Goal: Information Seeking & Learning: Check status

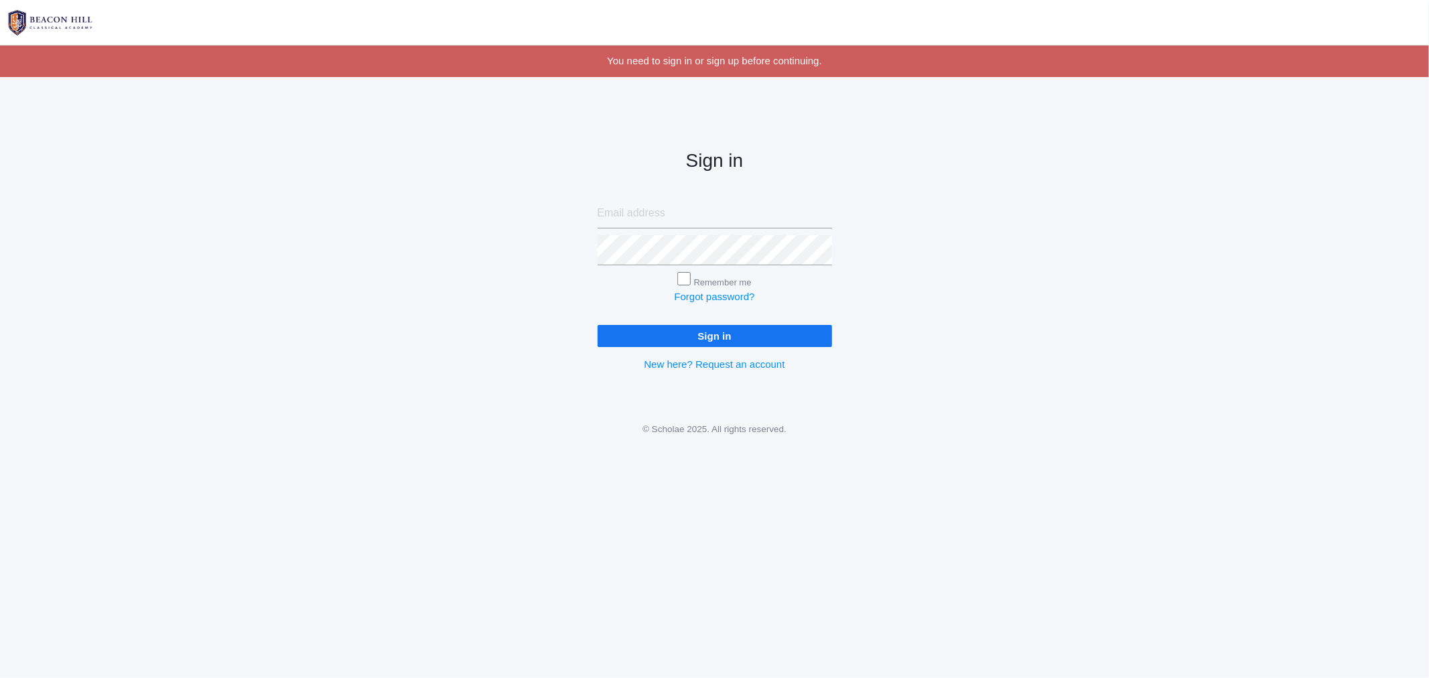
type input "caittourje@gmail.com"
click at [667, 327] on input "Sign in" at bounding box center [714, 336] width 234 height 22
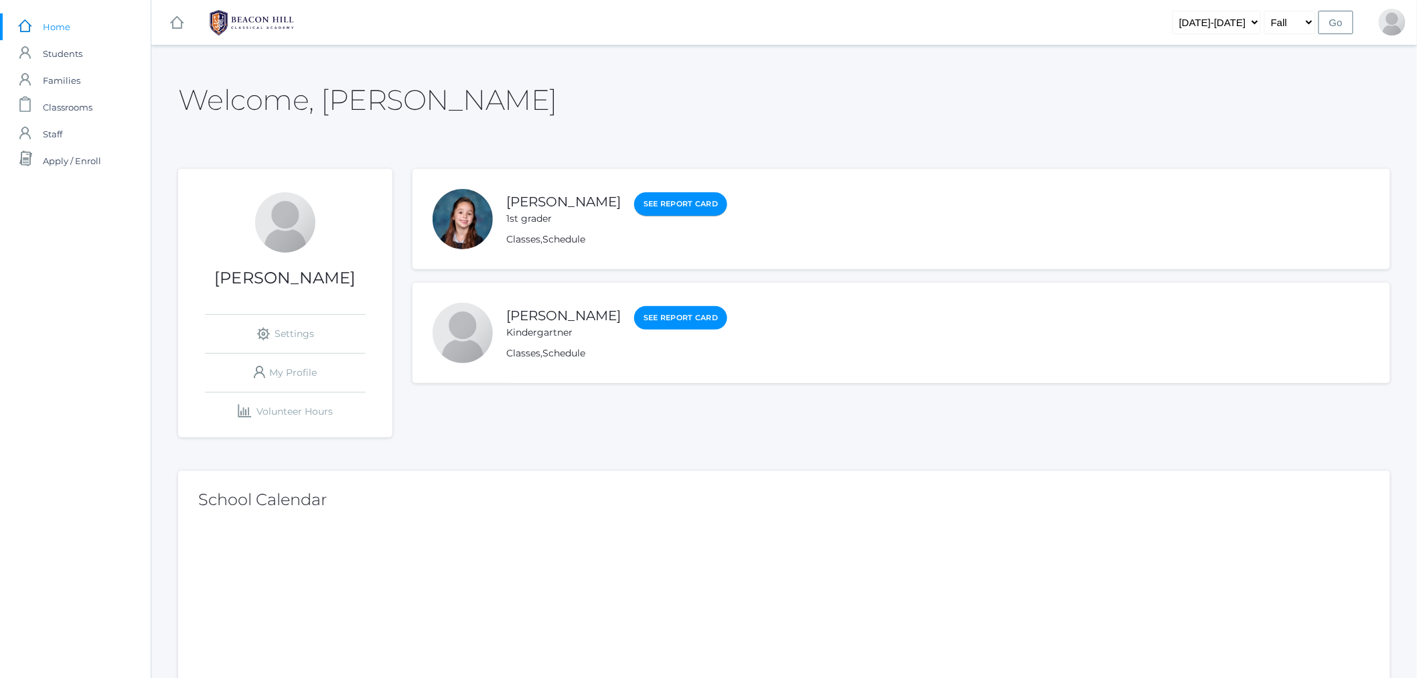
click at [677, 205] on link "See Report Card" at bounding box center [680, 204] width 93 height 24
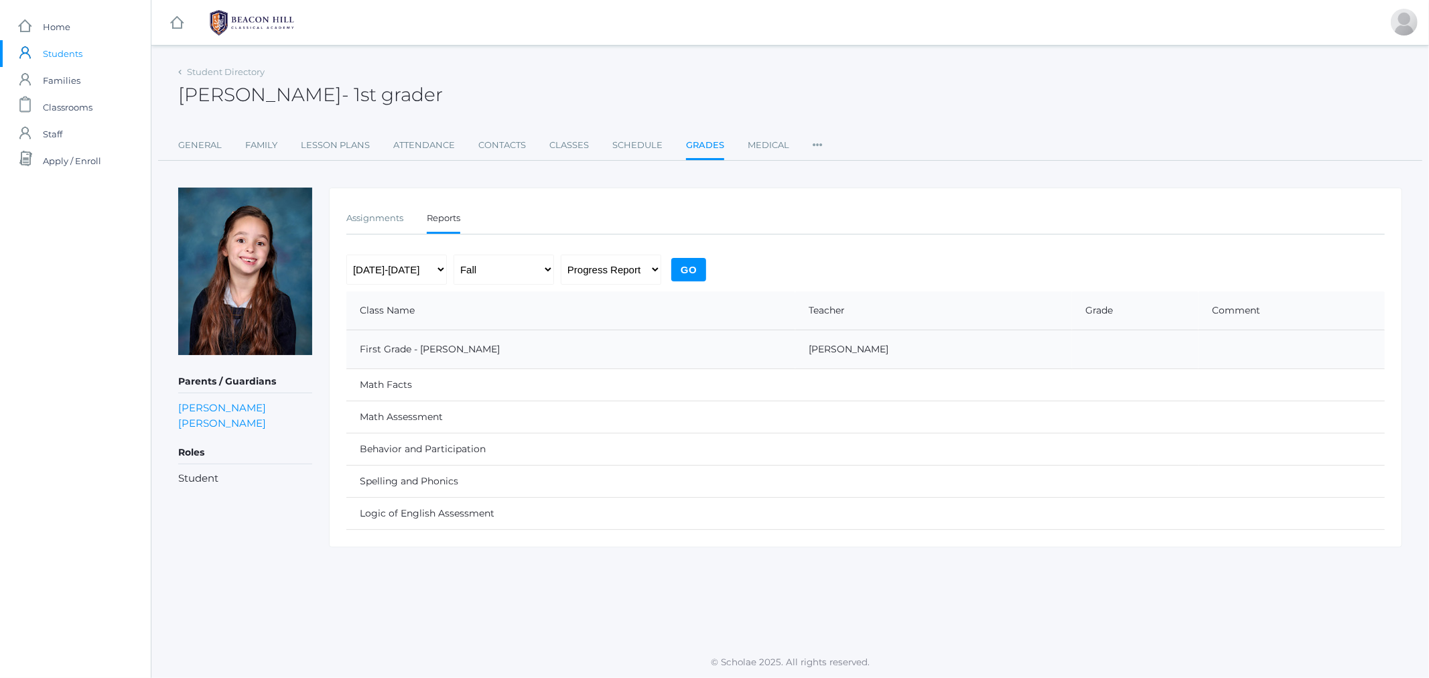
click at [686, 263] on input "Go" at bounding box center [688, 269] width 35 height 23
click at [652, 273] on select "Progress Report Report Card" at bounding box center [611, 270] width 100 height 30
select select "report"
click at [561, 255] on select "Progress Report Report Card" at bounding box center [611, 270] width 100 height 30
click at [695, 267] on input "Go" at bounding box center [688, 269] width 35 height 23
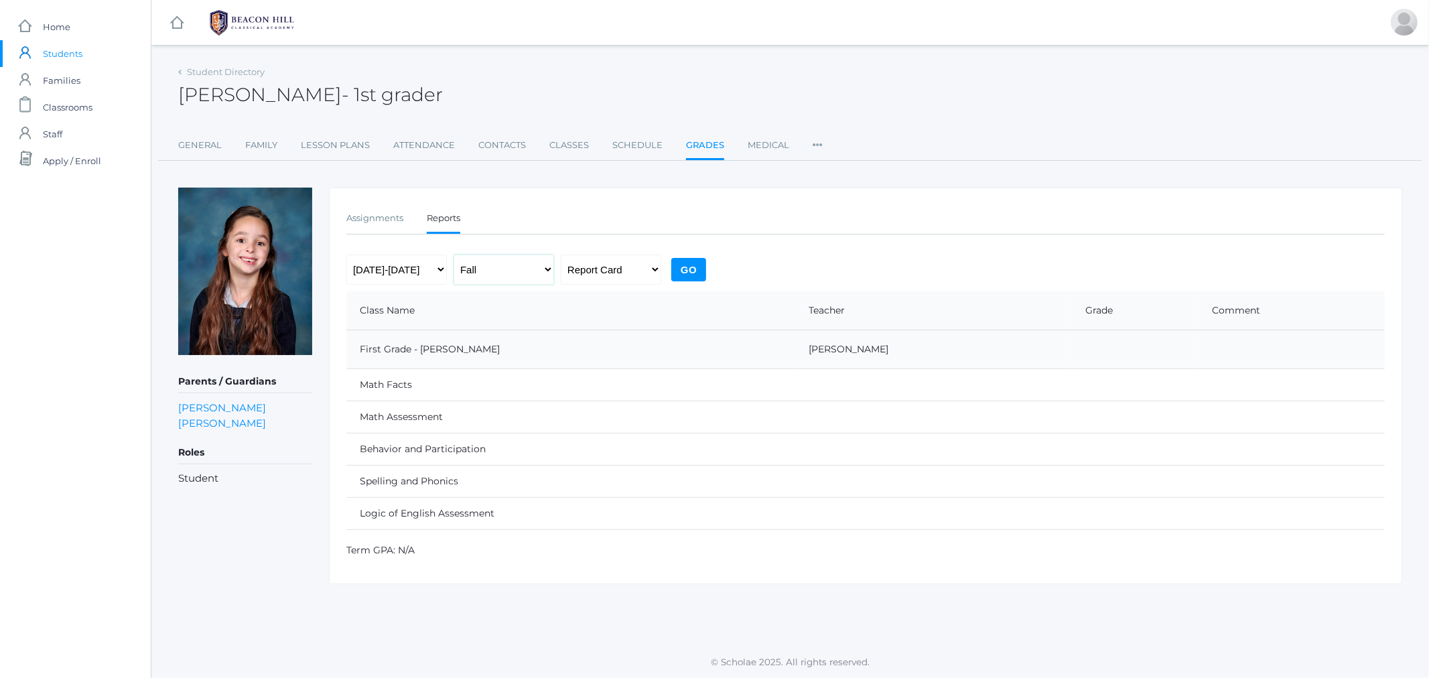
click at [504, 269] on select "Fall Spring" at bounding box center [503, 270] width 100 height 30
click at [506, 268] on select "Fall Spring" at bounding box center [503, 270] width 100 height 30
click at [605, 268] on select "Progress Report Report Card" at bounding box center [611, 270] width 100 height 30
select select "midterm"
click at [561, 255] on select "Progress Report Report Card" at bounding box center [611, 270] width 100 height 30
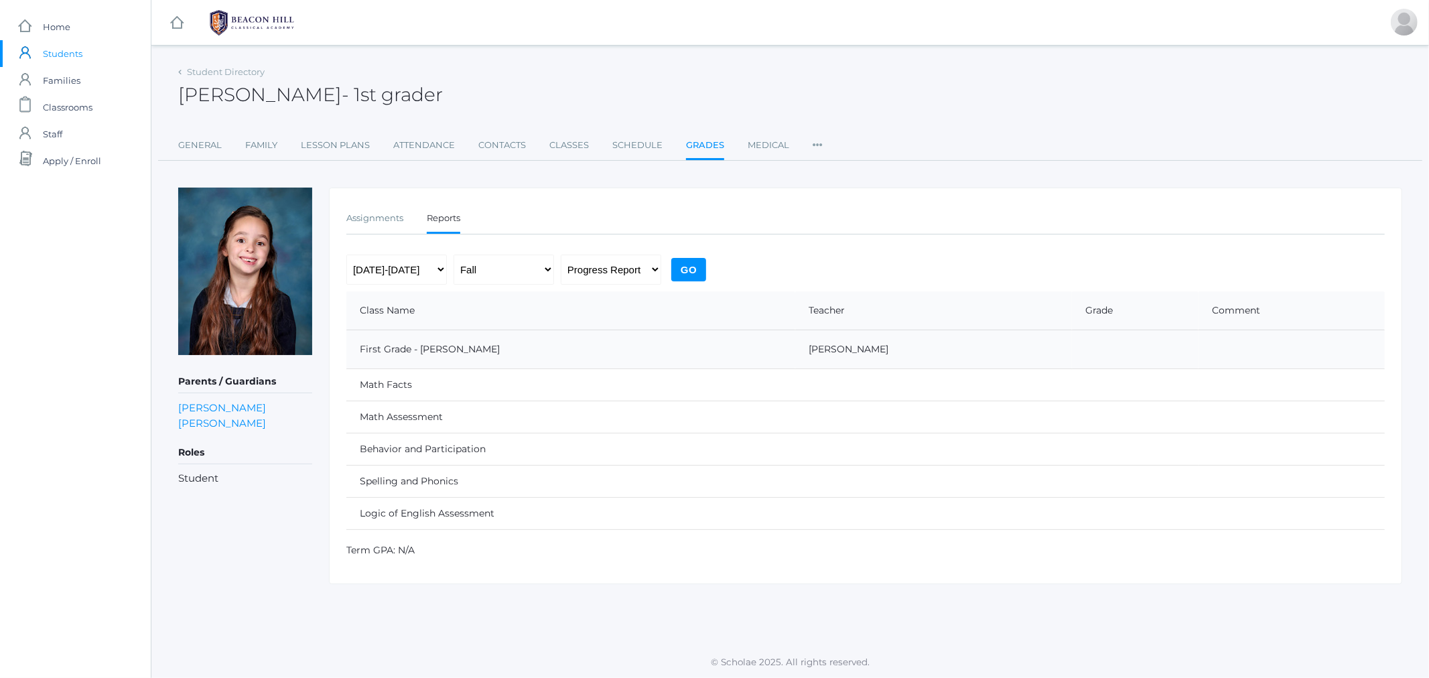
click at [701, 262] on input "Go" at bounding box center [688, 269] width 35 height 23
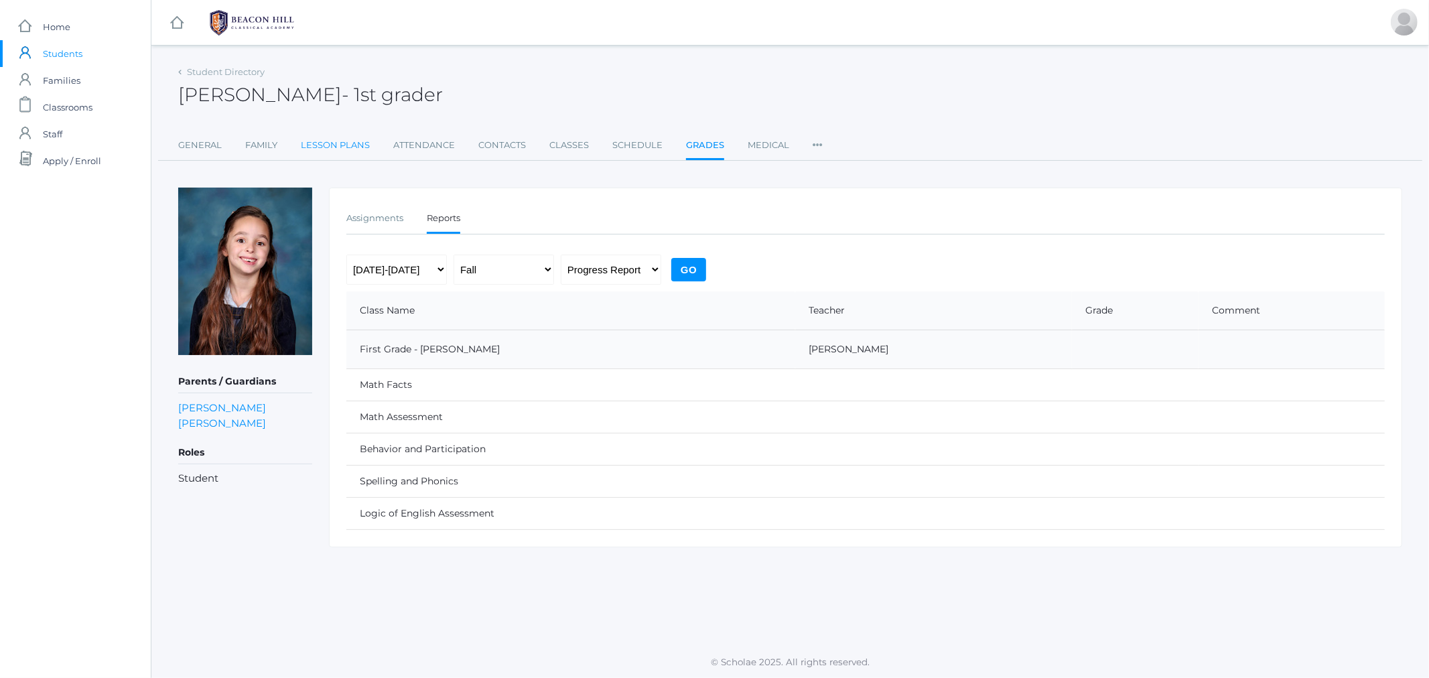
click at [322, 141] on link "Lesson Plans" at bounding box center [335, 145] width 69 height 27
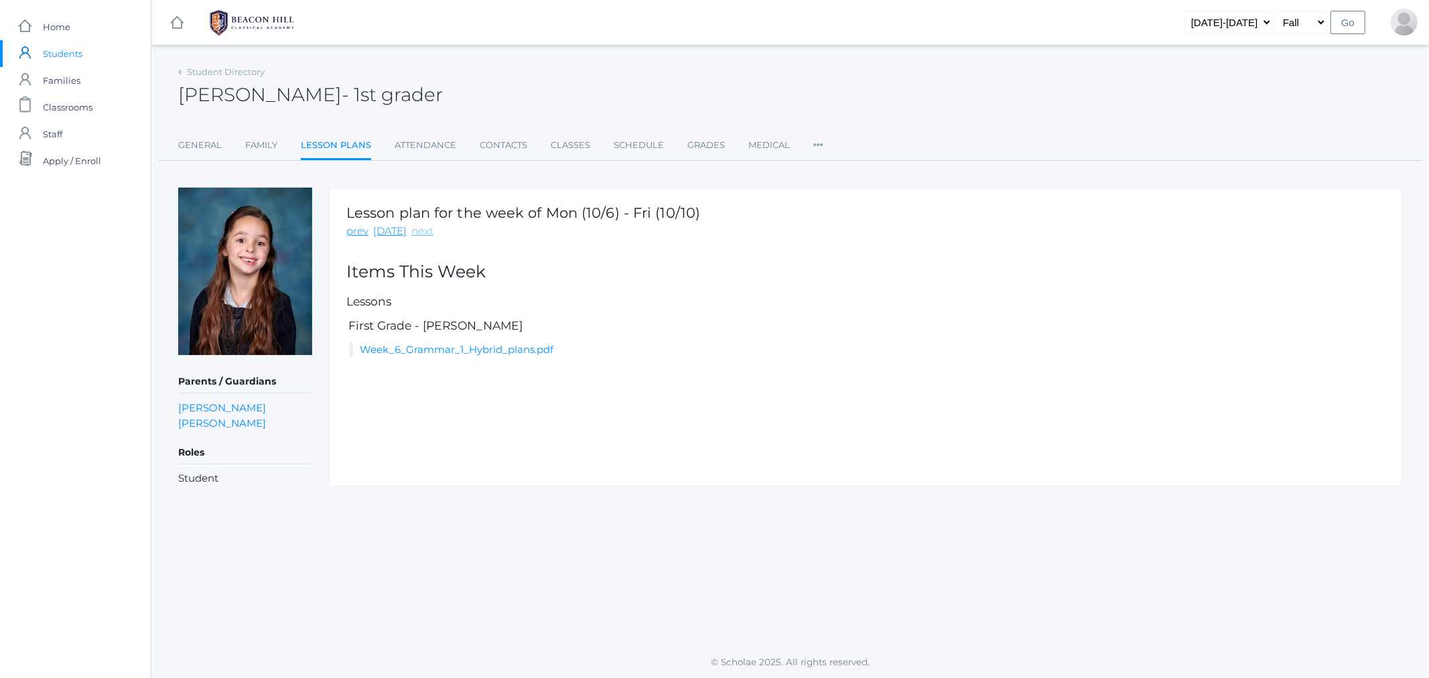
click at [414, 229] on link "next" at bounding box center [422, 231] width 22 height 15
click at [44, 27] on span "Home" at bounding box center [56, 26] width 27 height 27
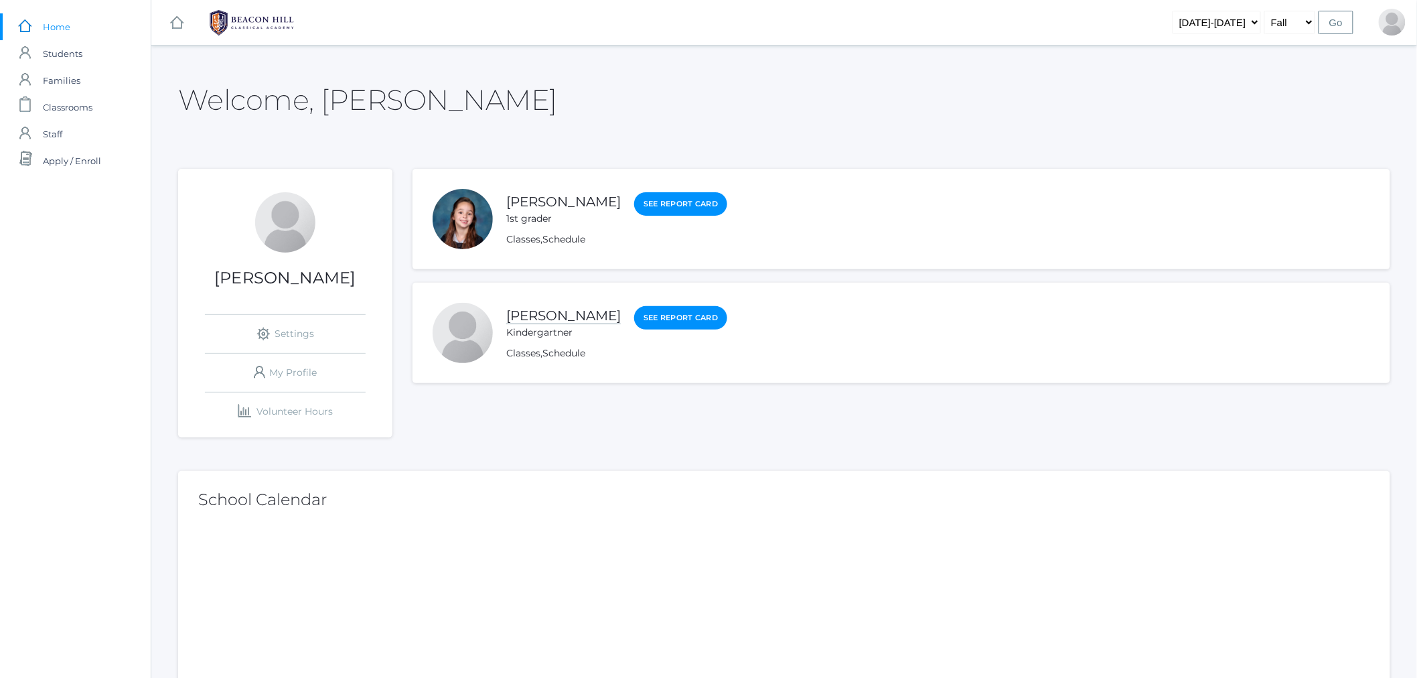
click at [526, 315] on link "[PERSON_NAME]" at bounding box center [563, 315] width 115 height 17
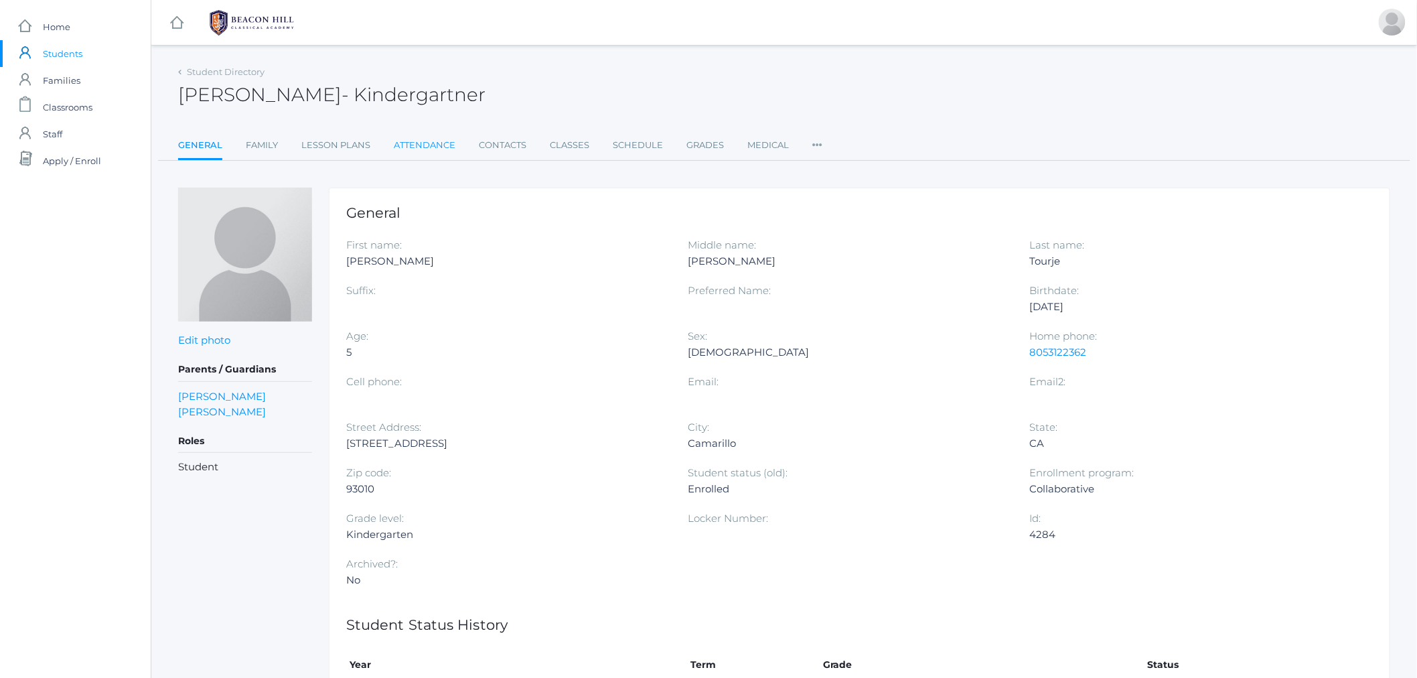
click at [414, 145] on link "Attendance" at bounding box center [425, 145] width 62 height 27
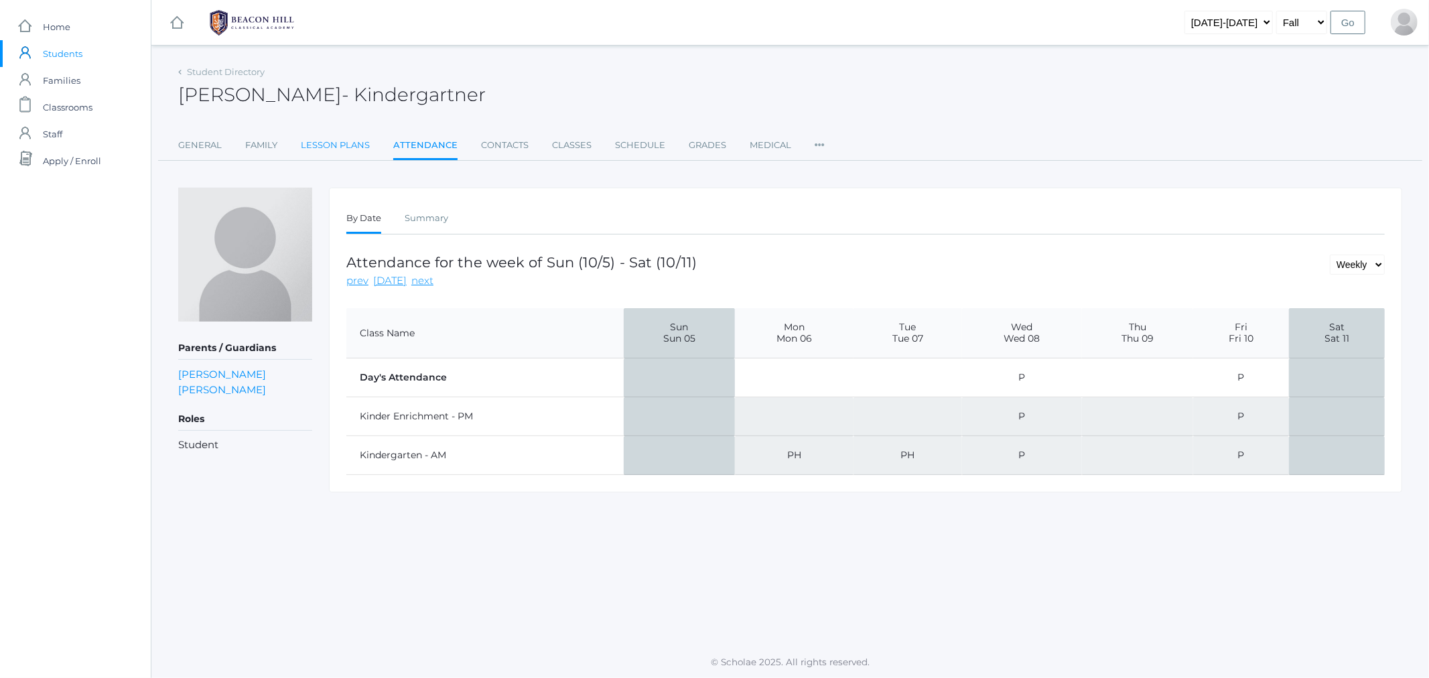
click at [323, 150] on link "Lesson Plans" at bounding box center [335, 145] width 69 height 27
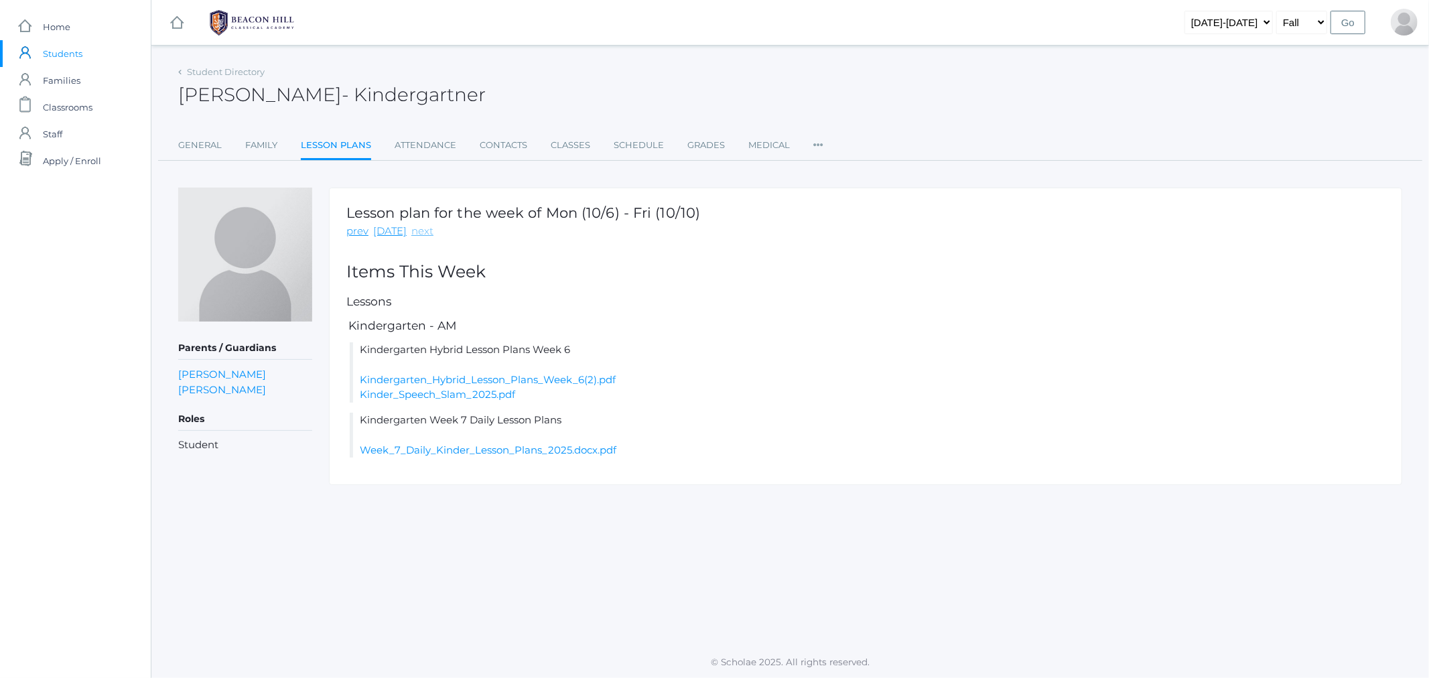
click at [413, 232] on link "next" at bounding box center [422, 231] width 22 height 15
